Goal: Information Seeking & Learning: Learn about a topic

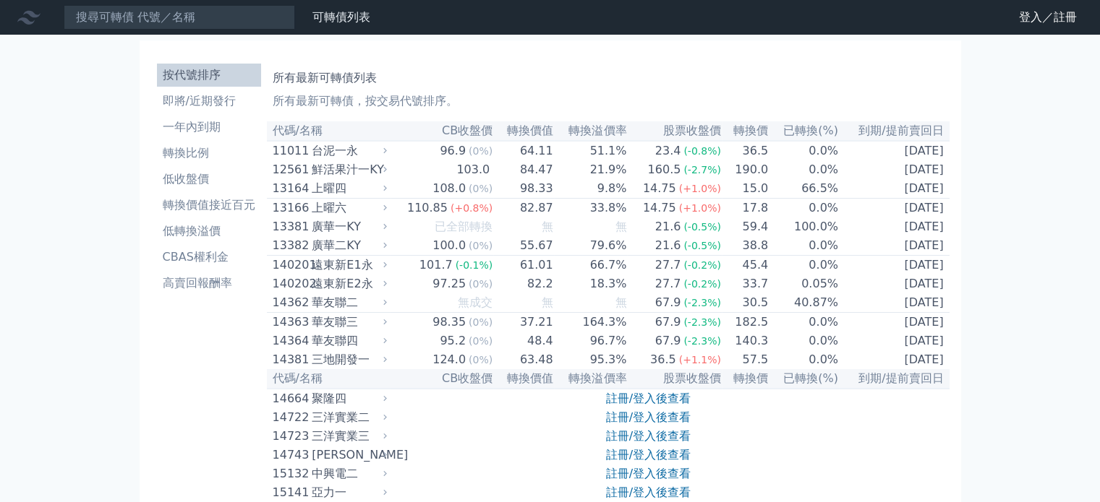
click at [353, 152] on div "台泥一永" at bounding box center [348, 150] width 72 height 17
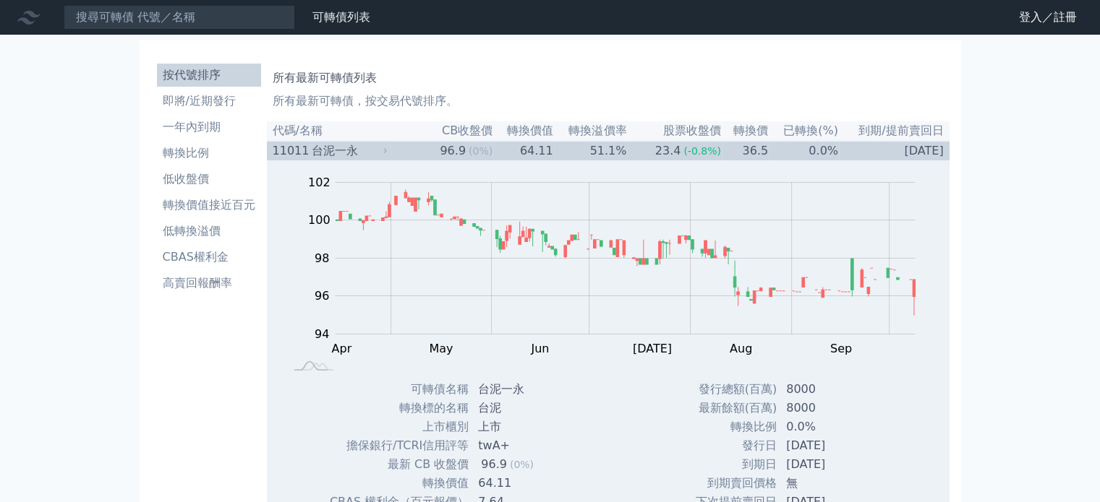
click at [353, 152] on div "台泥一永" at bounding box center [348, 150] width 72 height 17
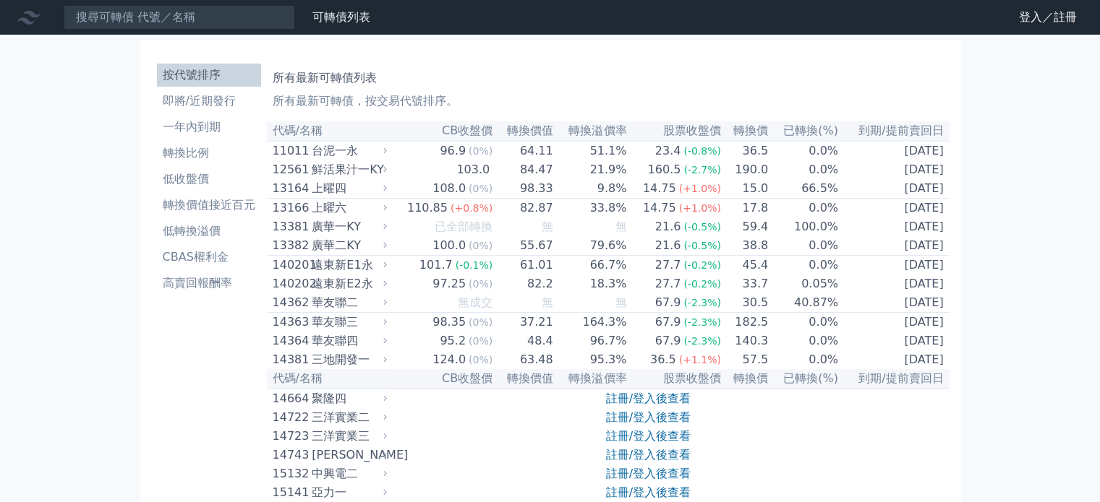
click at [353, 152] on div "台泥一永" at bounding box center [348, 150] width 72 height 17
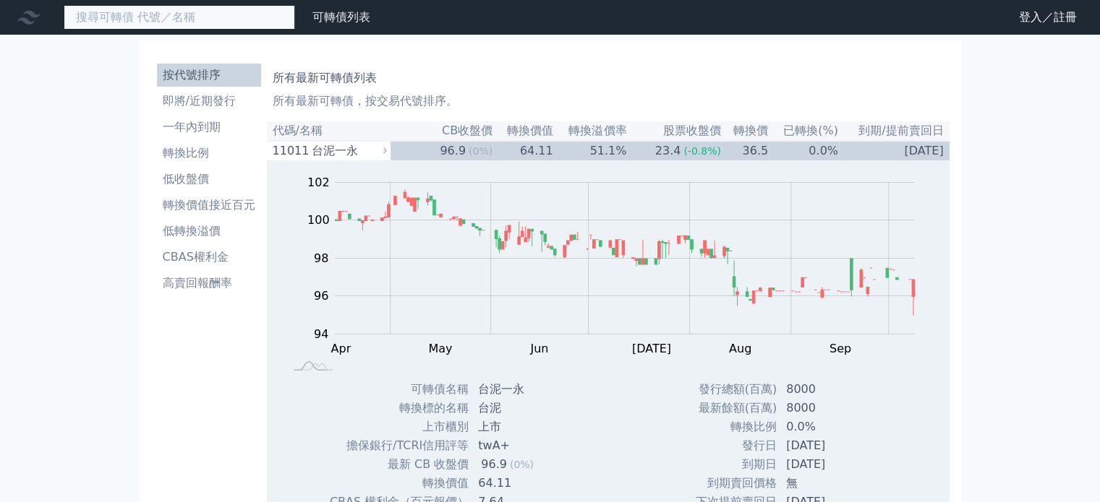
click at [153, 22] on input at bounding box center [179, 17] width 231 height 25
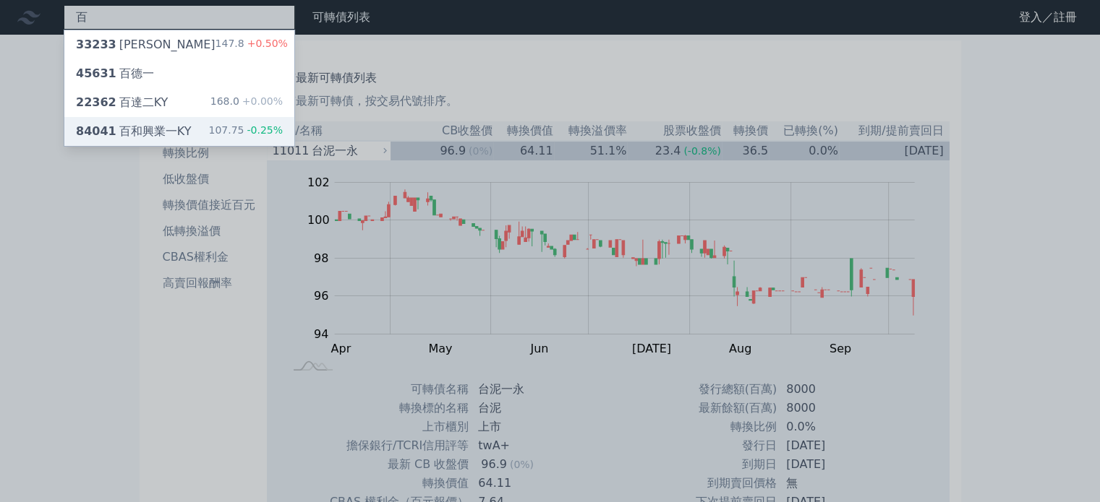
type input "百"
click at [173, 125] on div "84041 百和興業一KY" at bounding box center [133, 131] width 115 height 17
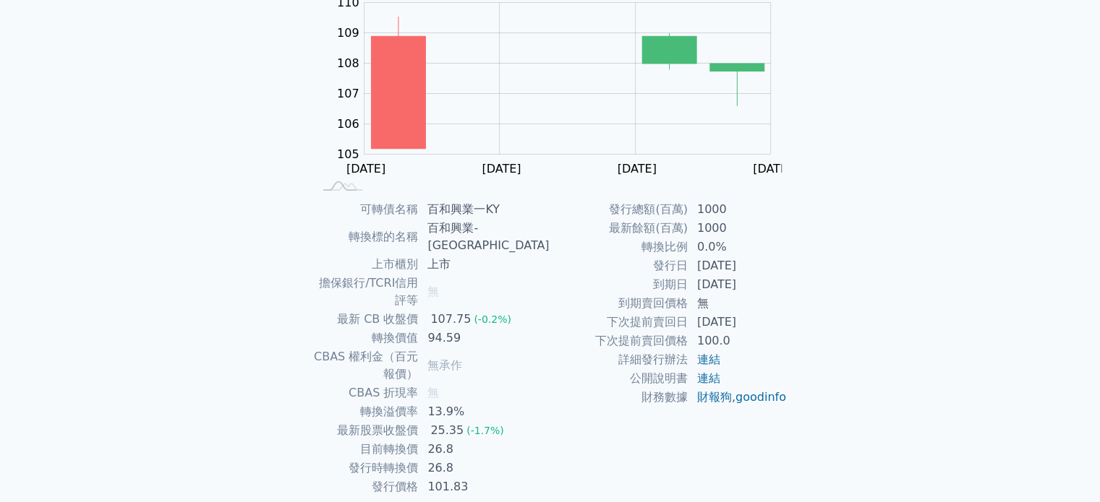
scroll to position [167, 0]
